Goal: Task Accomplishment & Management: Use online tool/utility

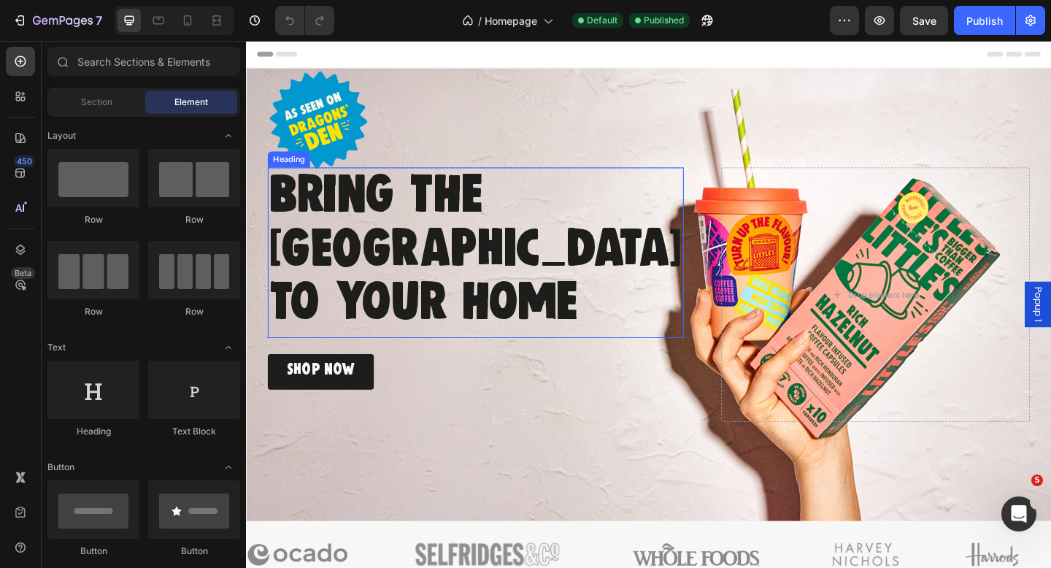
click at [548, 268] on span "[GEOGRAPHIC_DATA]" at bounding box center [496, 268] width 450 height 47
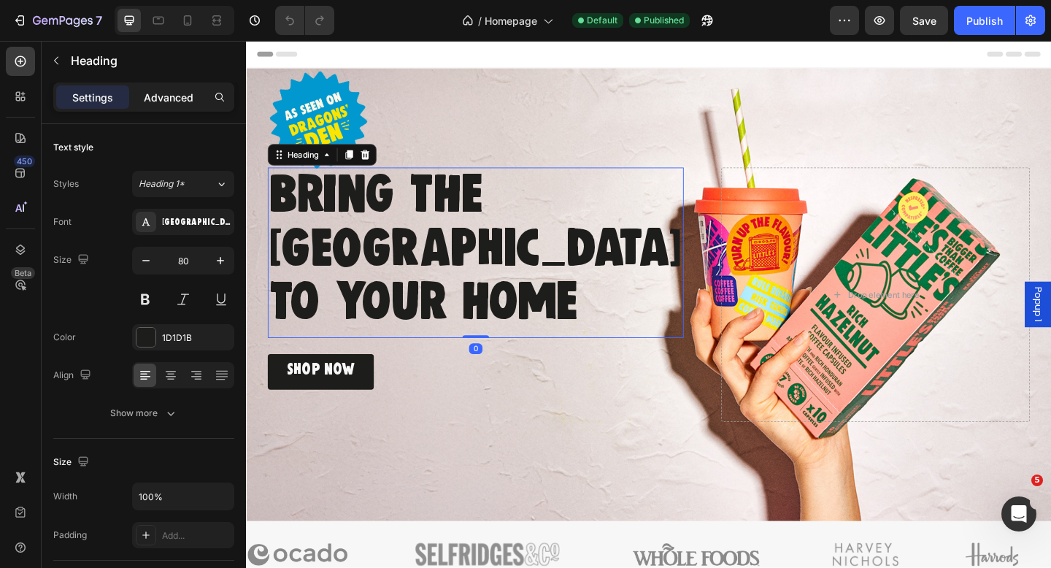
click at [170, 88] on div "Advanced" at bounding box center [168, 96] width 73 height 23
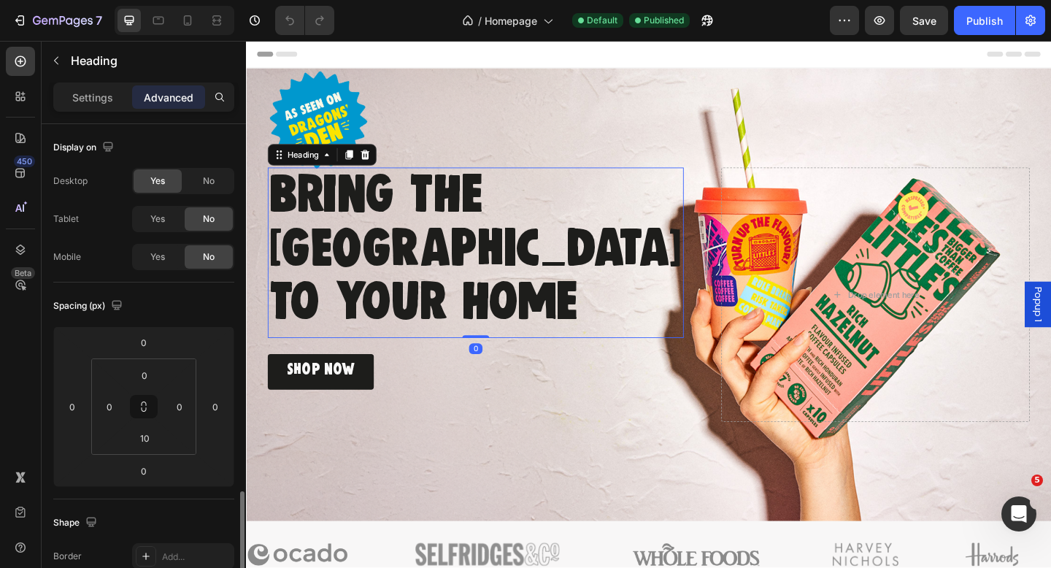
scroll to position [392, 0]
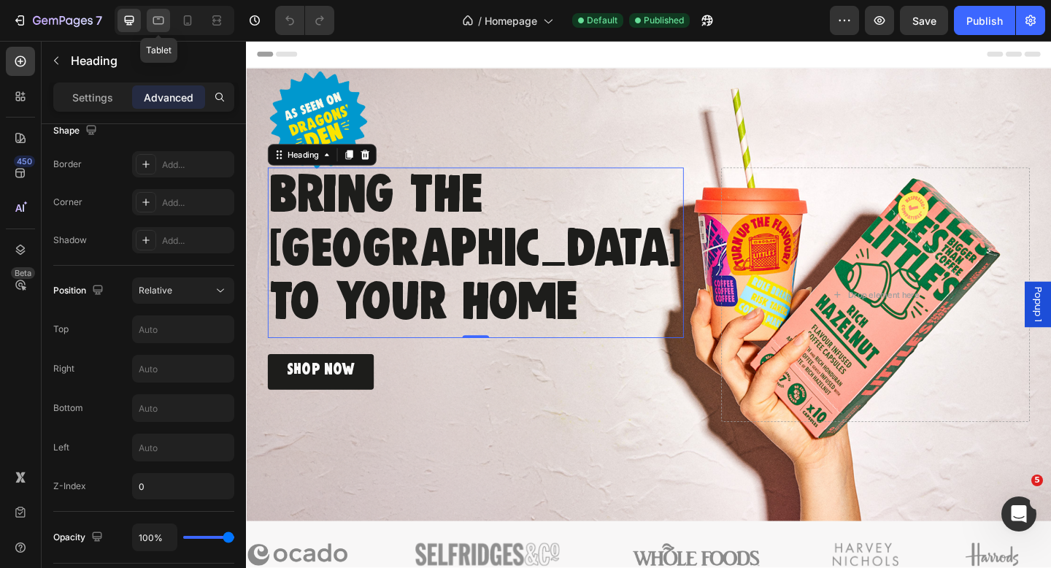
click at [154, 17] on icon at bounding box center [158, 21] width 11 height 8
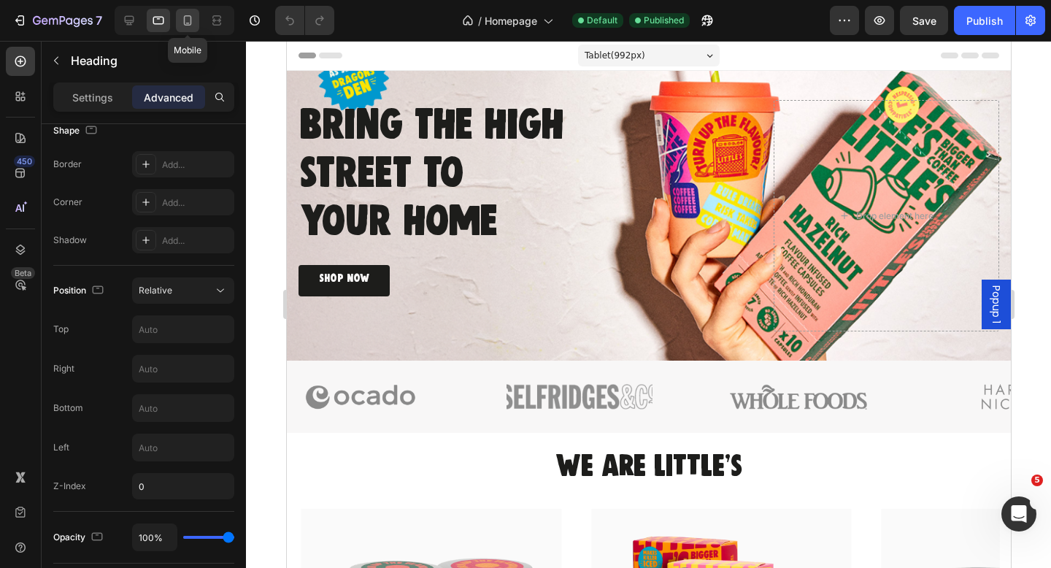
click at [199, 20] on div at bounding box center [187, 20] width 23 height 23
type input "16"
type input "50"
type input "0"
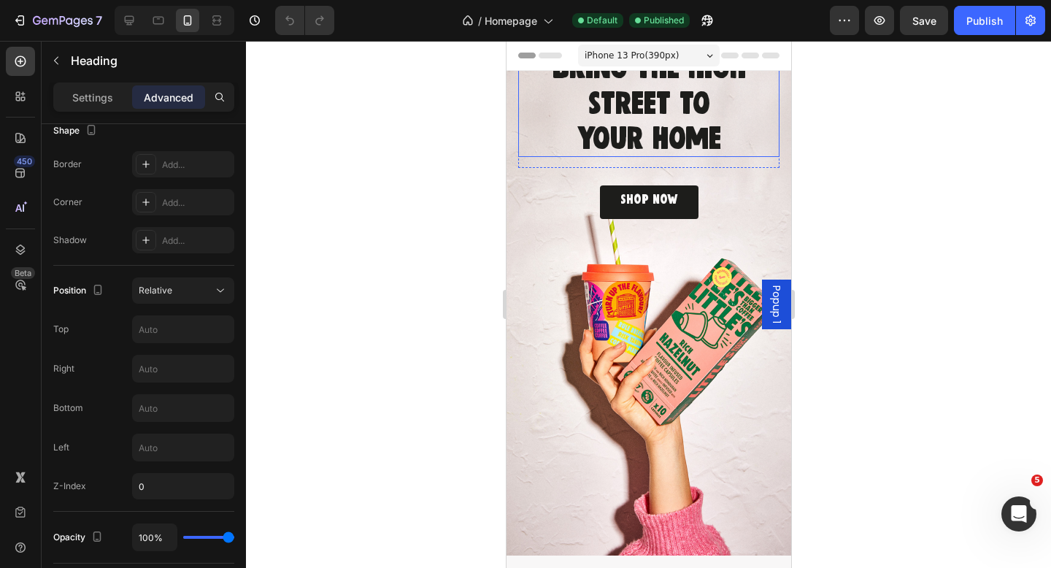
click at [649, 126] on span "your home" at bounding box center [648, 139] width 145 height 26
click at [15, 247] on icon at bounding box center [20, 249] width 15 height 15
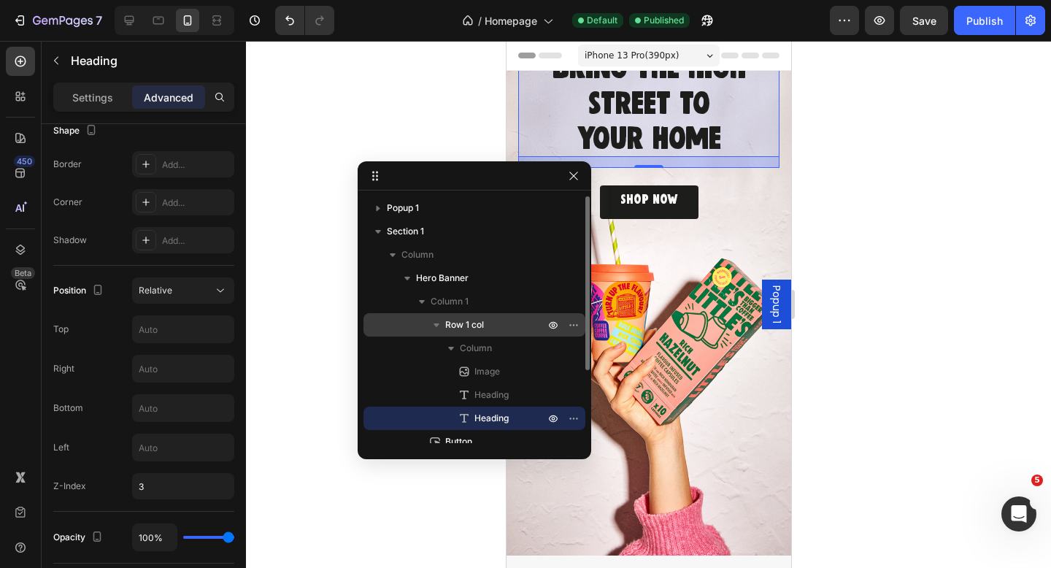
click at [475, 323] on span "Row 1 col" at bounding box center [464, 325] width 39 height 15
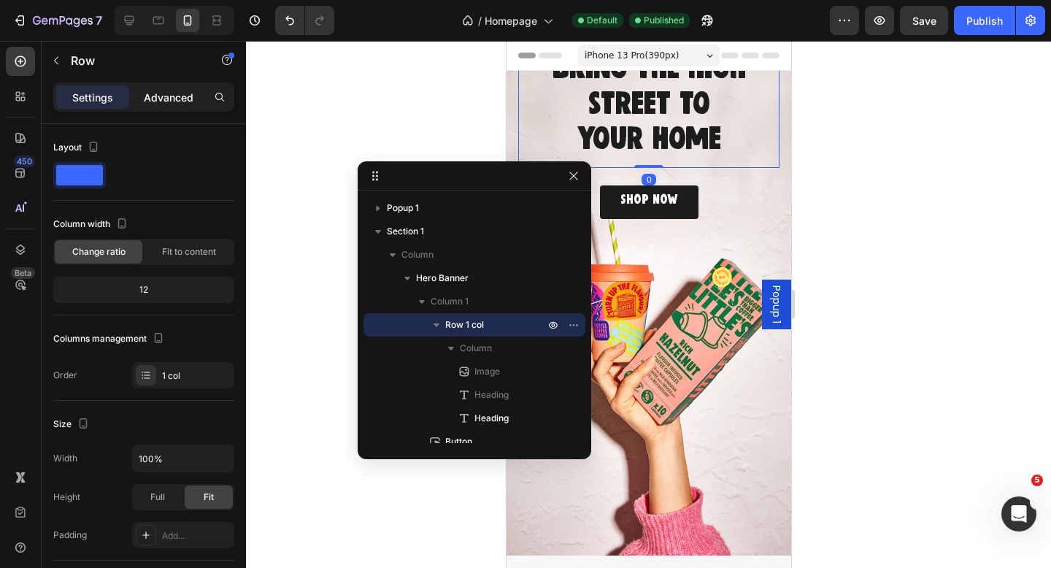
click at [169, 94] on p "Advanced" at bounding box center [169, 97] width 50 height 15
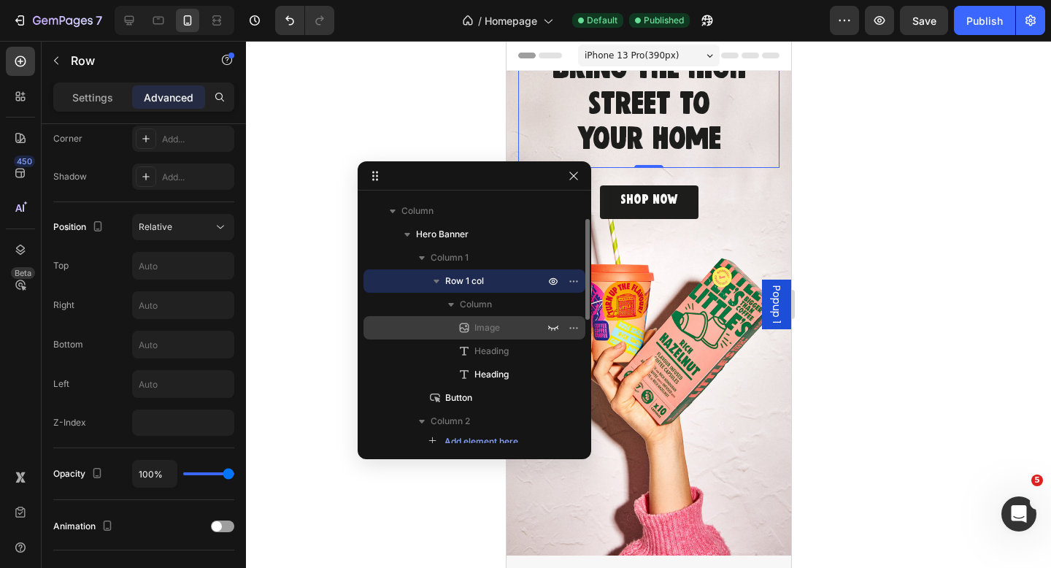
scroll to position [69, 0]
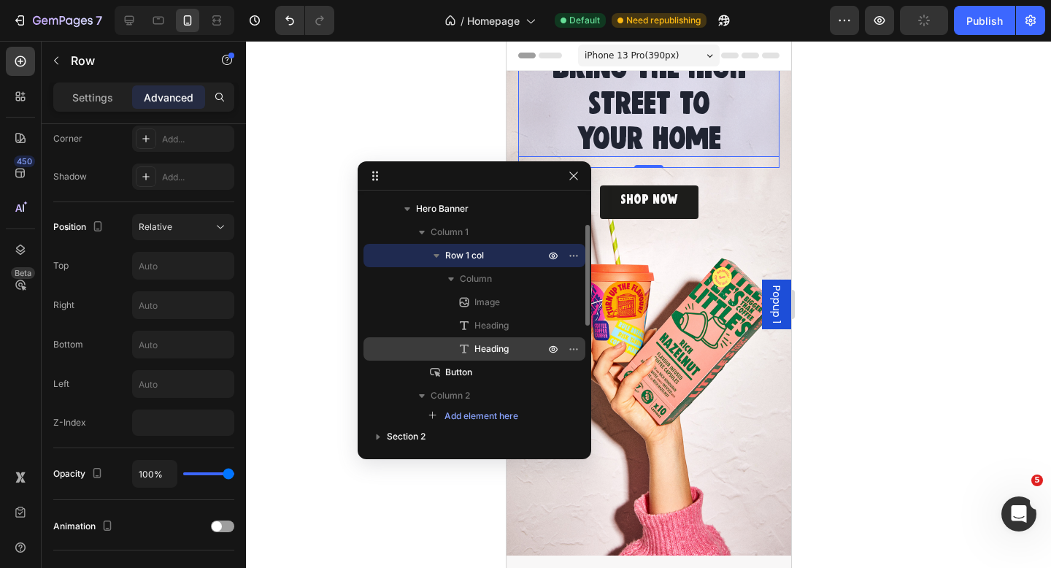
click at [497, 348] on span "Heading" at bounding box center [492, 349] width 34 height 15
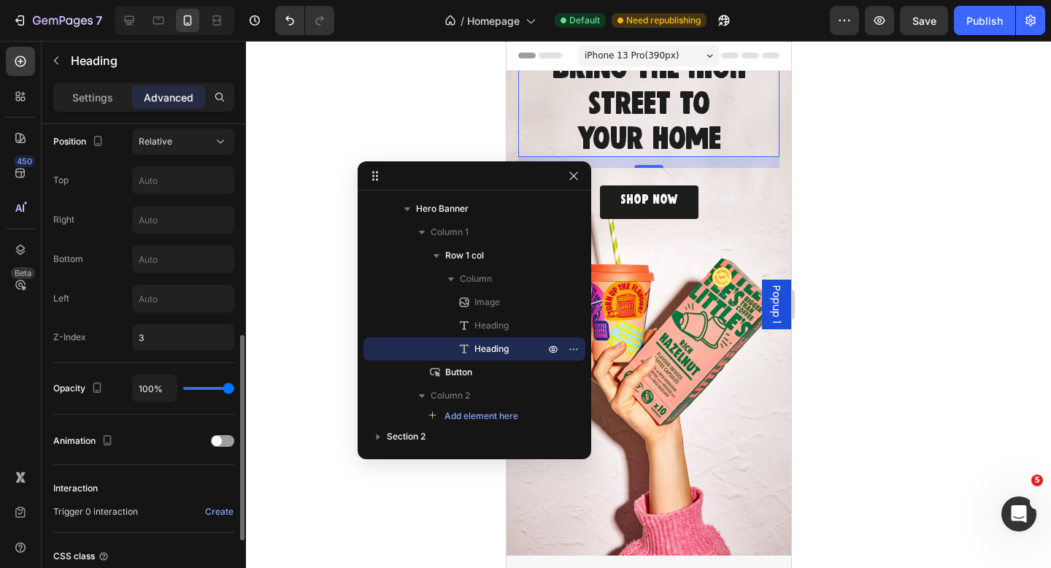
scroll to position [551, 0]
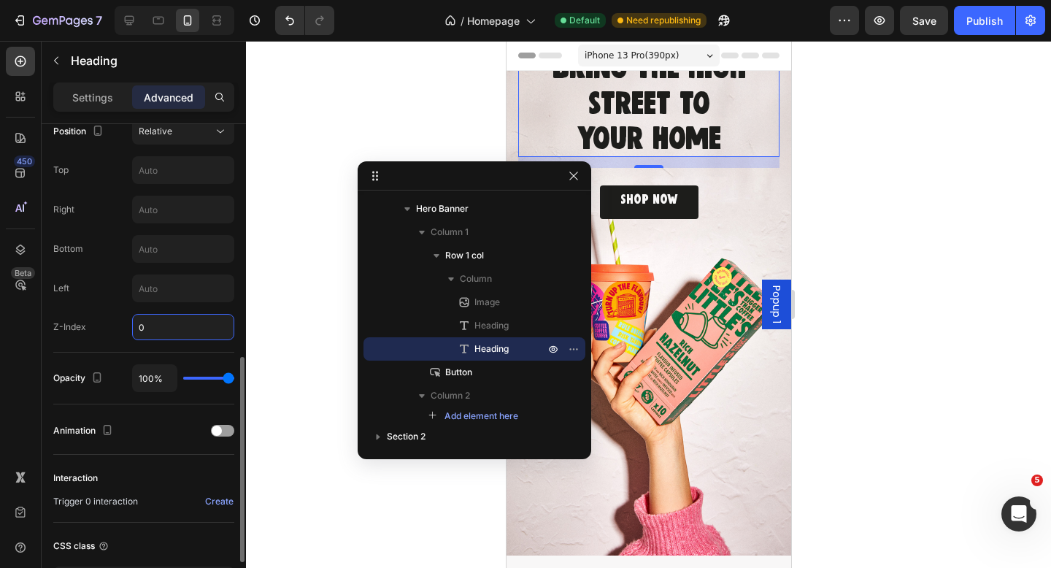
type input "0"
click at [301, 356] on div at bounding box center [648, 304] width 805 height 527
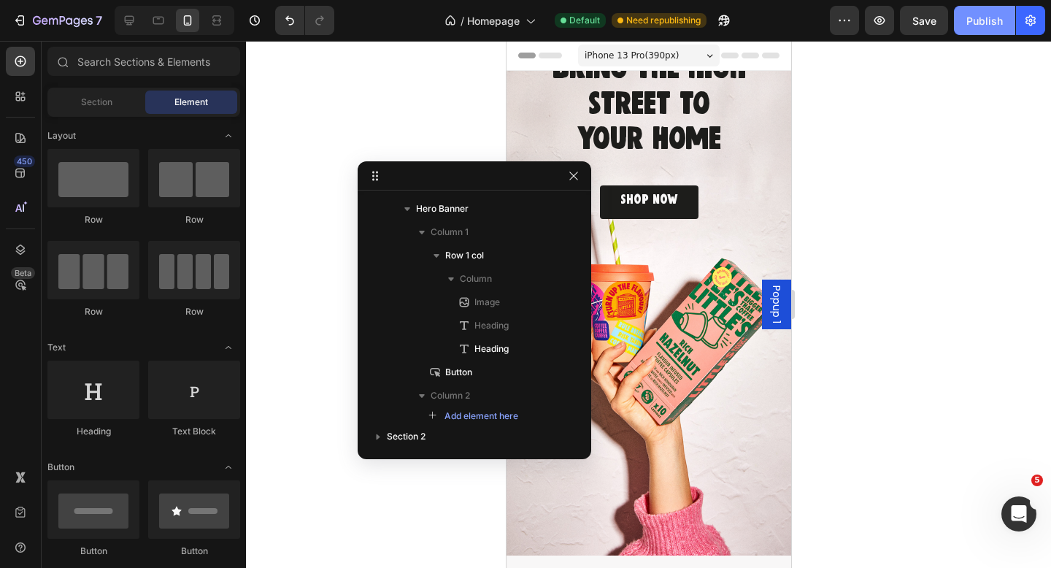
click at [980, 34] on button "Publish" at bounding box center [984, 20] width 61 height 29
click at [158, 15] on icon at bounding box center [158, 20] width 15 height 15
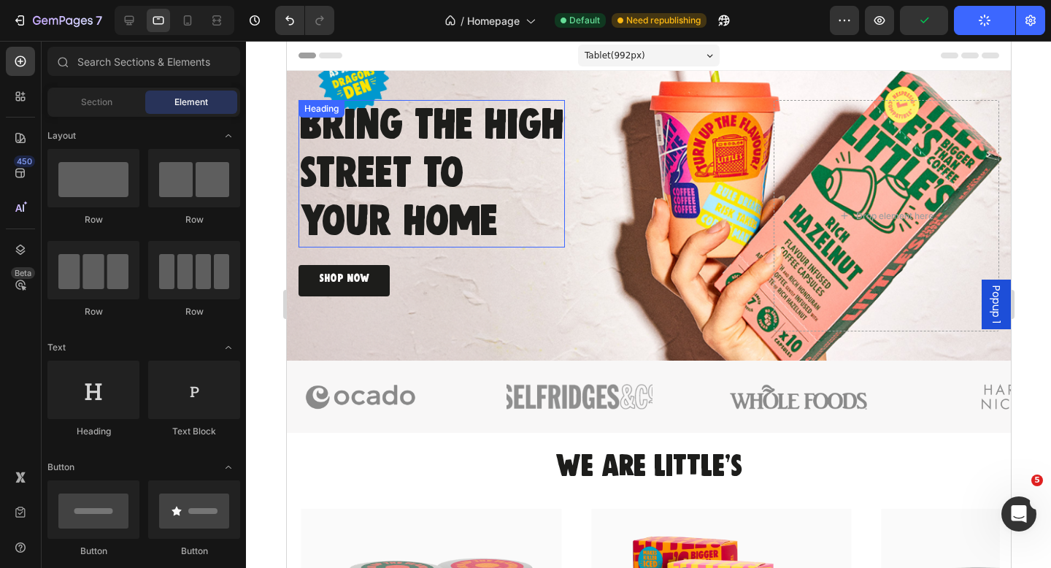
click at [367, 204] on span "your home" at bounding box center [398, 221] width 198 height 35
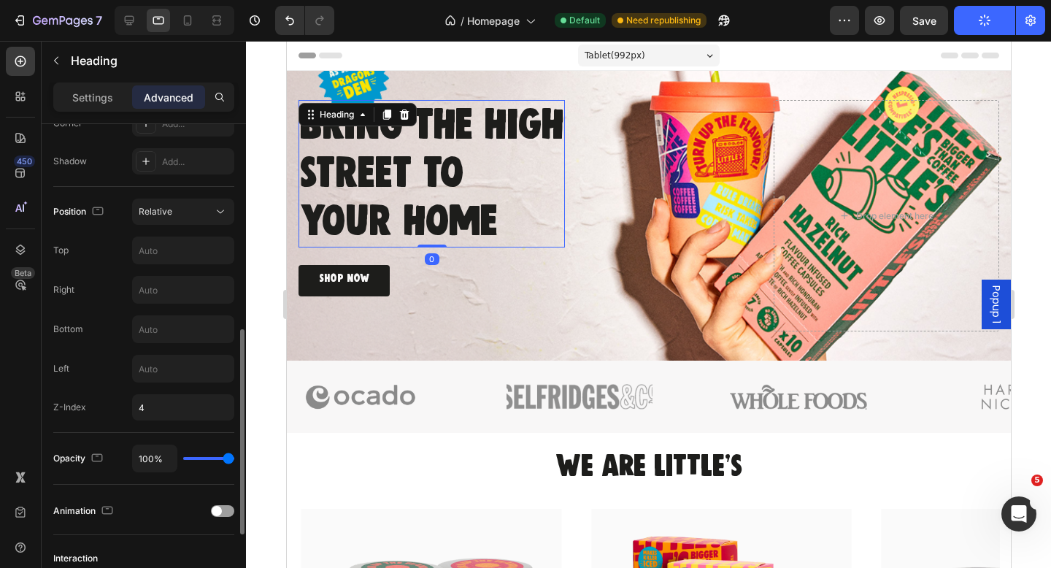
scroll to position [475, 0]
